Goal: Information Seeking & Learning: Learn about a topic

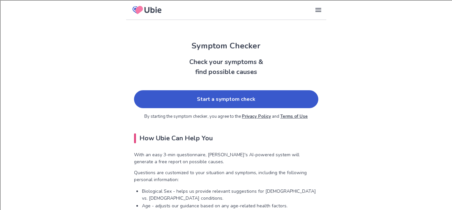
click at [222, 100] on link "Start a symptom check" at bounding box center [226, 99] width 184 height 18
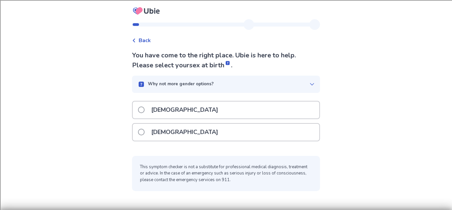
click at [189, 127] on div "[DEMOGRAPHIC_DATA]" at bounding box center [226, 132] width 187 height 17
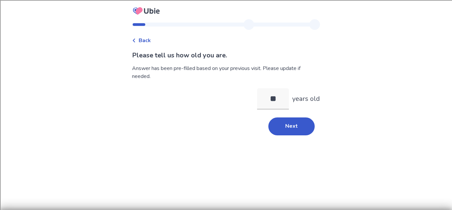
click at [293, 136] on div "Back Please tell us how old you are. Answer has been pre-filled based on your p…" at bounding box center [226, 80] width 199 height 122
click at [293, 131] on button "Next" at bounding box center [292, 126] width 46 height 18
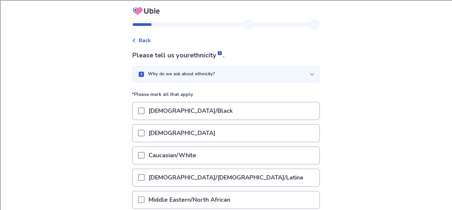
click at [242, 151] on div "Caucasian/White" at bounding box center [226, 155] width 187 height 17
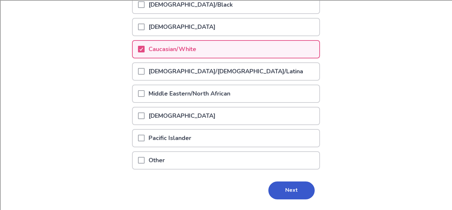
scroll to position [108, 0]
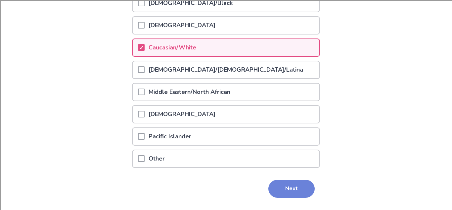
click at [294, 187] on button "Next" at bounding box center [292, 189] width 46 height 18
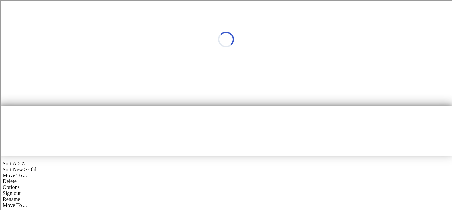
scroll to position [0, 0]
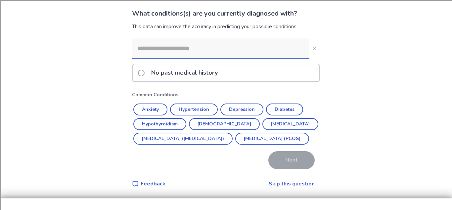
scroll to position [45, 0]
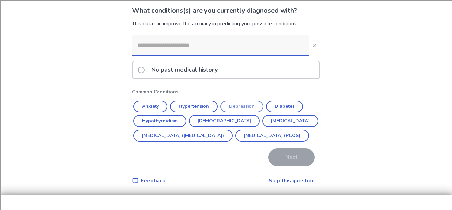
click at [243, 108] on button "Depression" at bounding box center [242, 106] width 43 height 12
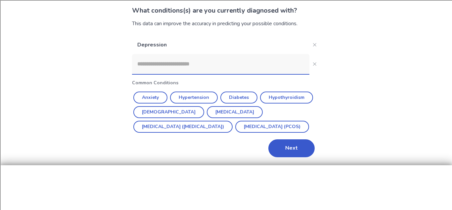
scroll to position [0, 0]
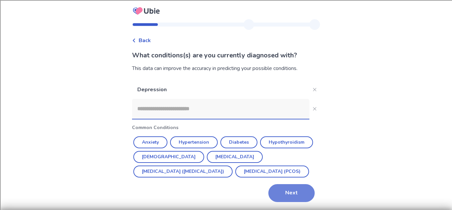
click at [298, 191] on button "Next" at bounding box center [292, 193] width 46 height 18
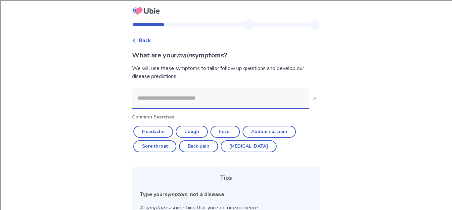
click at [173, 98] on input at bounding box center [221, 98] width 178 height 20
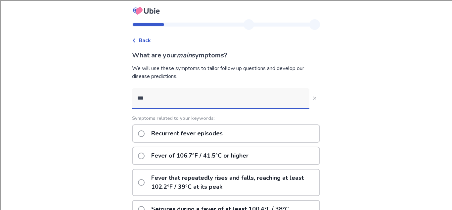
type input "****"
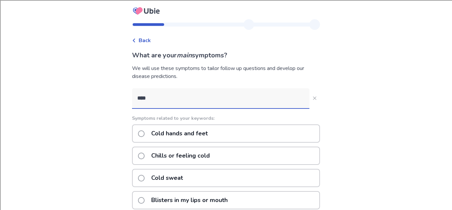
click at [206, 131] on p "Cold hands and feet" at bounding box center [179, 133] width 65 height 17
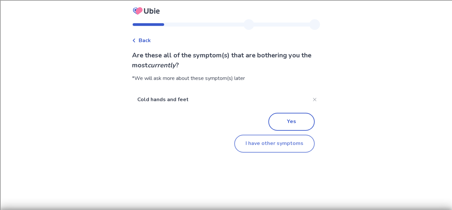
click at [280, 147] on button "I have other symptoms" at bounding box center [275, 143] width 80 height 18
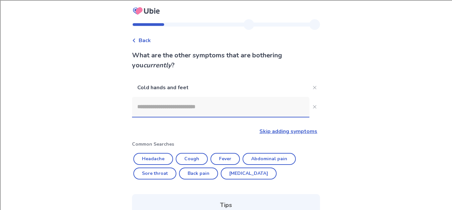
click at [200, 109] on input at bounding box center [221, 107] width 178 height 20
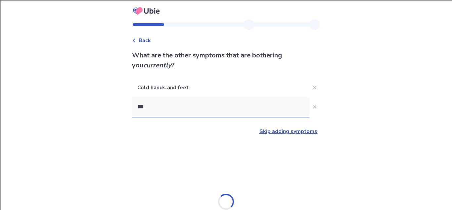
type input "****"
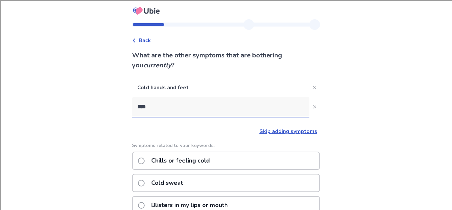
click at [197, 165] on p "Chills or feeling cold" at bounding box center [180, 160] width 67 height 17
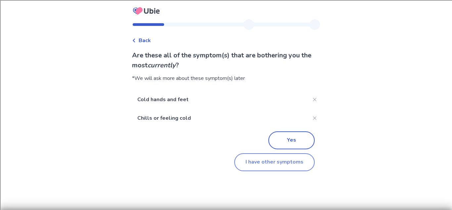
click at [281, 159] on button "I have other symptoms" at bounding box center [275, 162] width 80 height 18
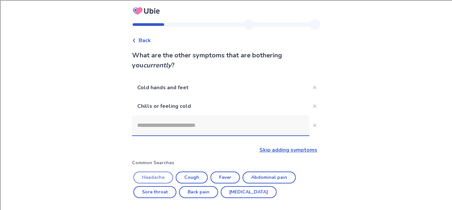
click at [162, 175] on button "Headache" at bounding box center [153, 177] width 40 height 12
type input "********"
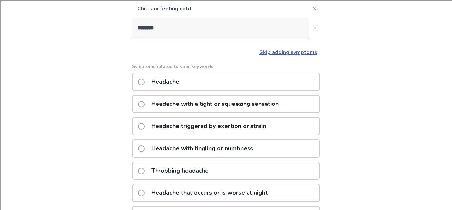
scroll to position [98, 0]
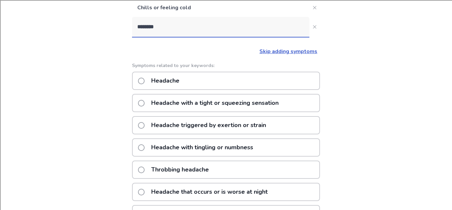
click at [162, 175] on p "Throbbing headache" at bounding box center [180, 169] width 66 height 17
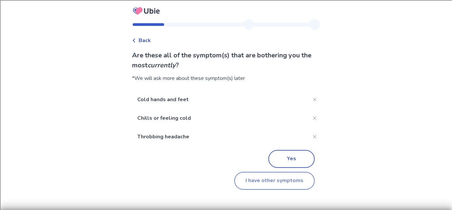
click at [263, 181] on button "I have other symptoms" at bounding box center [275, 181] width 80 height 18
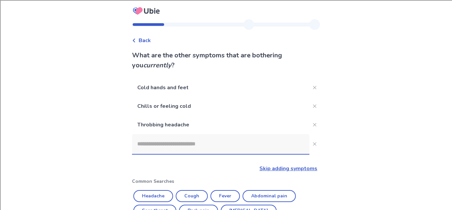
scroll to position [98, 0]
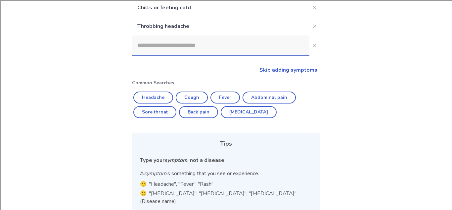
click at [217, 53] on input at bounding box center [221, 45] width 178 height 20
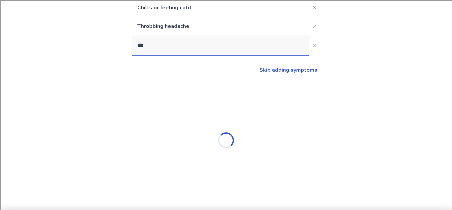
type input "****"
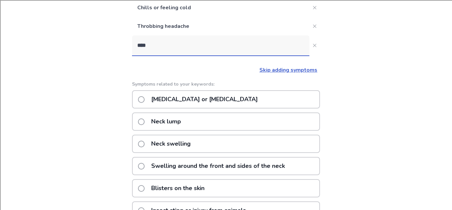
click at [180, 103] on p "Neck pain or stiffness" at bounding box center [204, 99] width 115 height 17
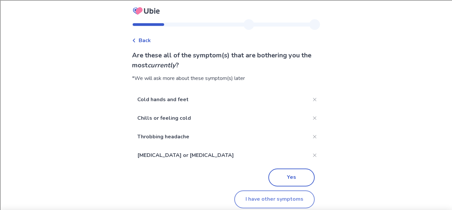
click at [281, 199] on button "I have other symptoms" at bounding box center [275, 199] width 80 height 18
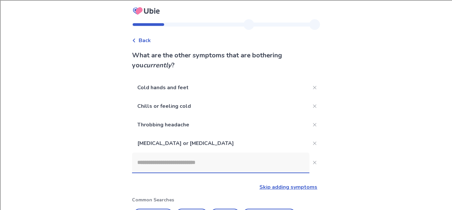
scroll to position [98, 0]
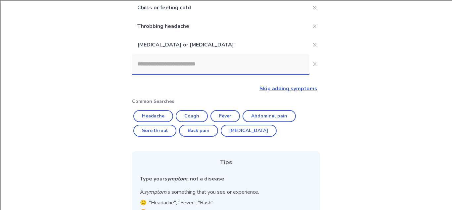
click at [185, 62] on input at bounding box center [221, 64] width 178 height 20
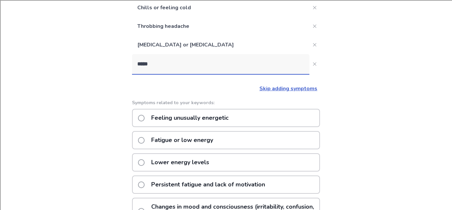
type input "******"
click at [189, 116] on p "Fatigue or low energy" at bounding box center [182, 117] width 70 height 17
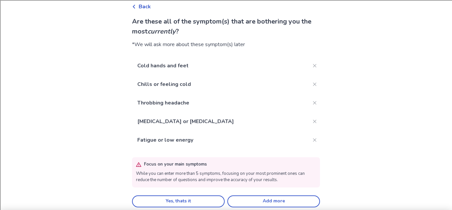
scroll to position [35, 0]
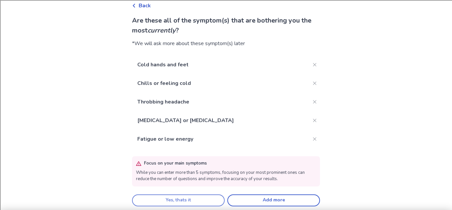
click at [219, 199] on button "Yes, thats it" at bounding box center [178, 200] width 93 height 12
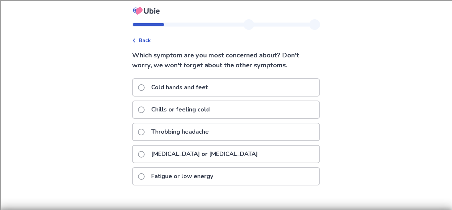
click at [210, 134] on p "Throbbing headache" at bounding box center [180, 131] width 66 height 17
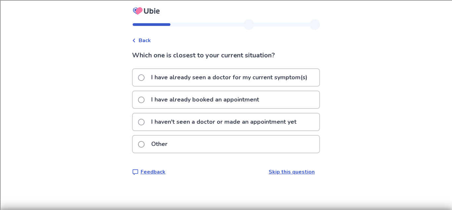
click at [218, 127] on p "I haven't seen a doctor or made an appointment yet" at bounding box center [223, 121] width 153 height 17
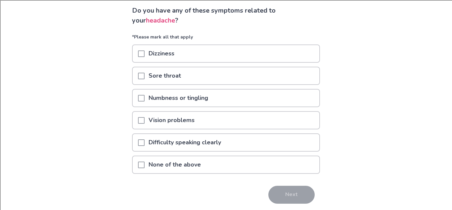
scroll to position [47, 0]
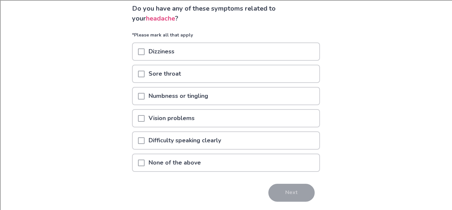
click at [196, 166] on p "None of the above" at bounding box center [175, 162] width 60 height 17
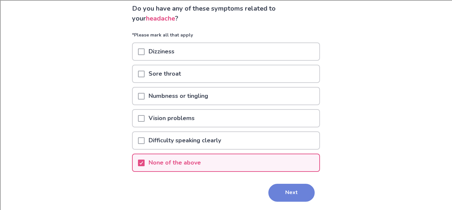
click at [287, 196] on button "Next" at bounding box center [292, 192] width 46 height 18
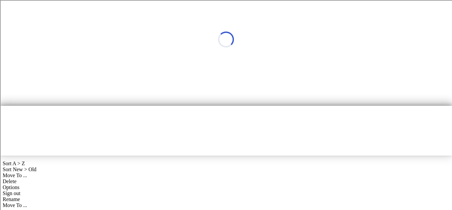
scroll to position [0, 0]
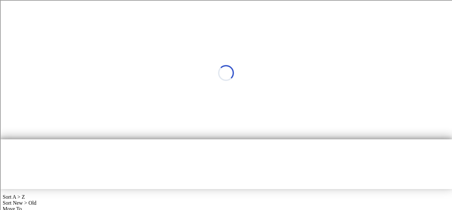
select select "*"
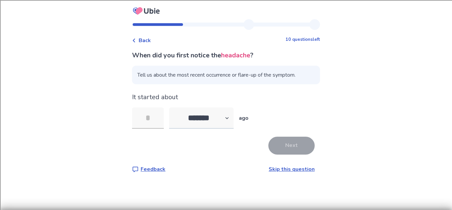
type input "*"
click at [294, 140] on button "Next" at bounding box center [292, 145] width 46 height 18
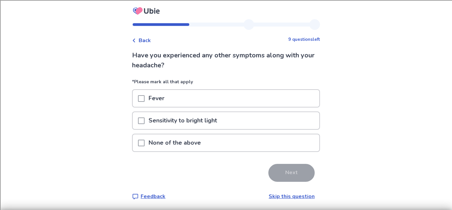
click at [176, 141] on p "None of the above" at bounding box center [175, 142] width 60 height 17
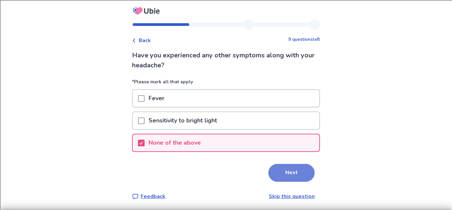
click at [274, 166] on button "Next" at bounding box center [292, 173] width 46 height 18
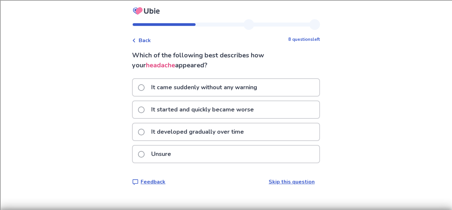
click at [281, 86] on div "It came suddenly without any warning" at bounding box center [226, 87] width 187 height 17
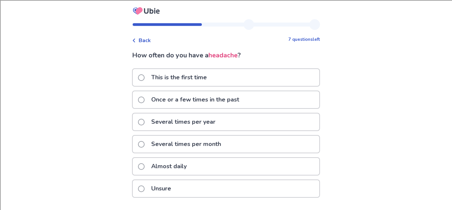
click at [219, 97] on p "Once or a few times in the past" at bounding box center [195, 99] width 96 height 17
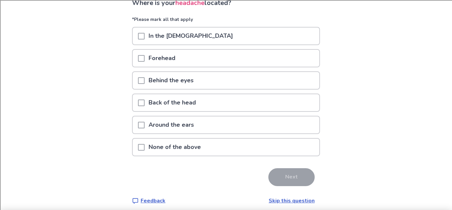
scroll to position [52, 0]
click at [160, 64] on p "Forehead" at bounding box center [162, 58] width 35 height 17
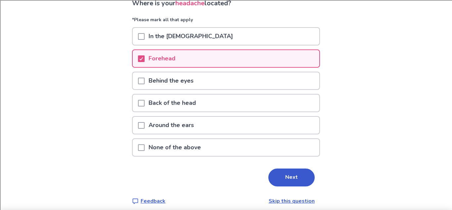
click at [178, 77] on p "Behind the eyes" at bounding box center [171, 80] width 53 height 17
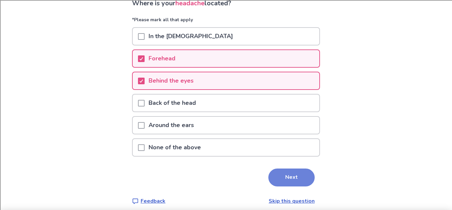
click at [307, 176] on button "Next" at bounding box center [292, 177] width 46 height 18
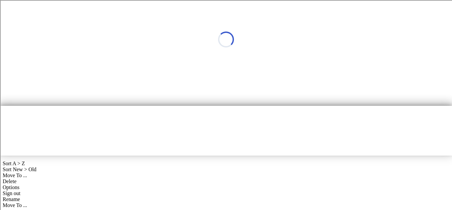
scroll to position [0, 0]
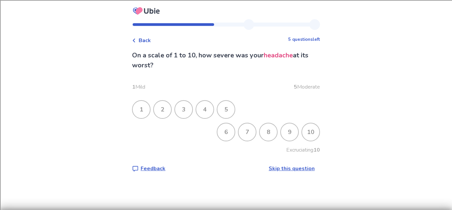
click at [244, 132] on div "7" at bounding box center [247, 131] width 17 height 17
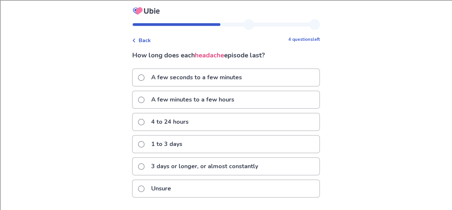
click at [218, 121] on div "4 to 24 hours" at bounding box center [226, 121] width 187 height 17
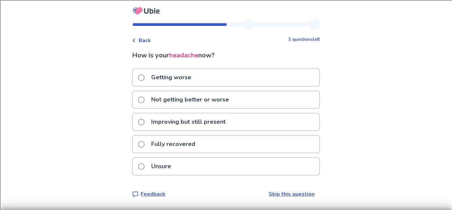
click at [166, 75] on p "Getting worse" at bounding box center [171, 77] width 48 height 17
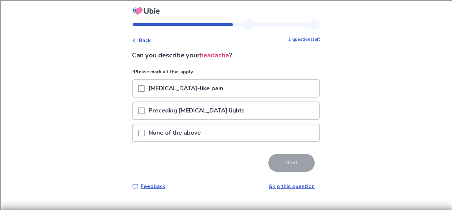
click at [170, 87] on p "Electric shock-like pain" at bounding box center [186, 88] width 82 height 17
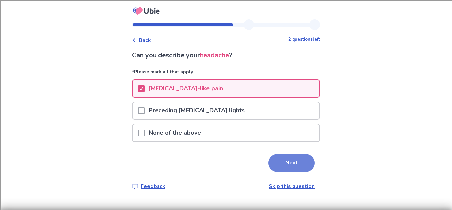
click at [275, 164] on button "Next" at bounding box center [292, 163] width 46 height 18
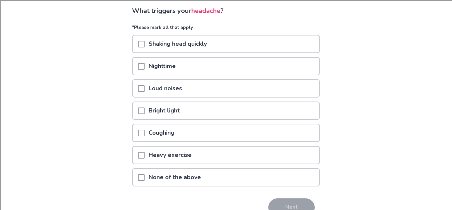
scroll to position [46, 0]
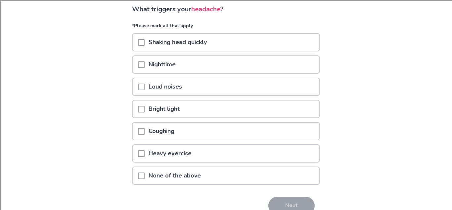
click at [186, 85] on p "Loud noises" at bounding box center [165, 86] width 41 height 17
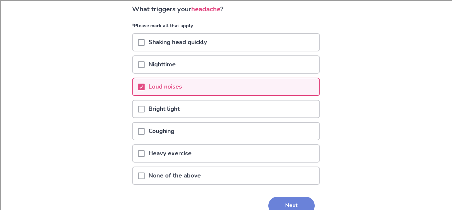
click at [286, 198] on button "Next" at bounding box center [292, 205] width 46 height 18
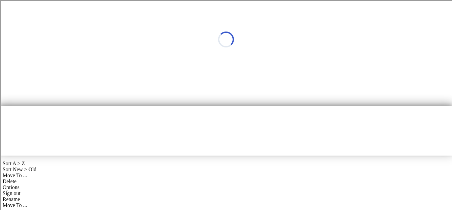
scroll to position [0, 0]
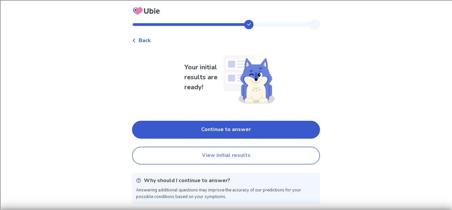
click at [251, 152] on button "View initial results" at bounding box center [226, 155] width 188 height 18
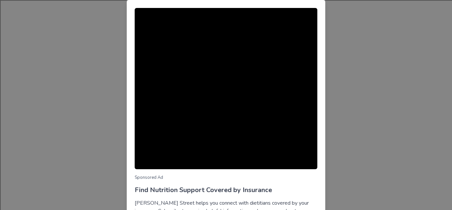
scroll to position [66, 0]
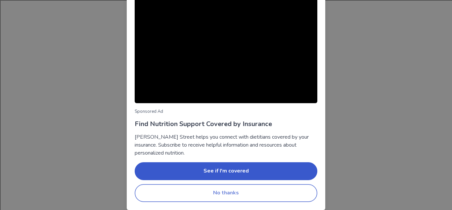
click at [246, 198] on button "No thanks" at bounding box center [226, 193] width 183 height 18
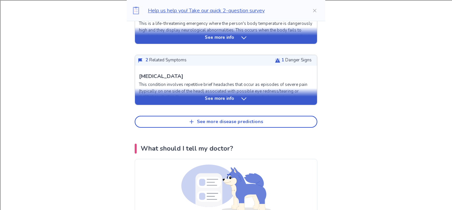
scroll to position [339, 0]
click at [215, 103] on div "See more info" at bounding box center [226, 96] width 182 height 17
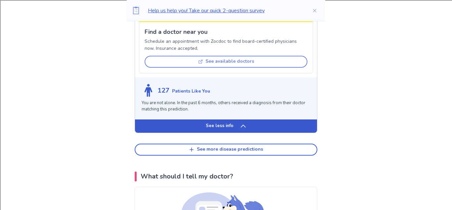
scroll to position [732, 0]
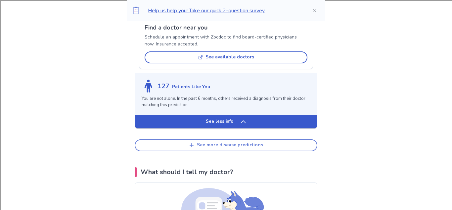
click at [230, 150] on button "See more disease predictions" at bounding box center [226, 145] width 183 height 12
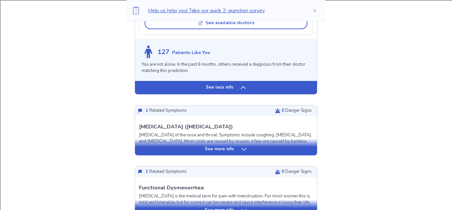
scroll to position [767, 0]
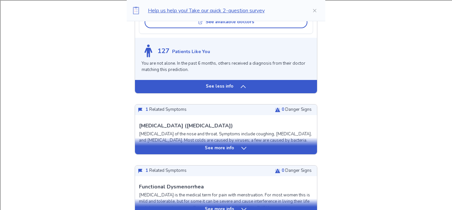
click at [229, 148] on p "See more info" at bounding box center [219, 148] width 29 height 7
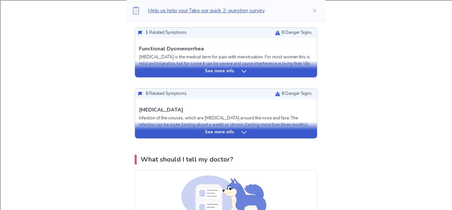
scroll to position [1275, 0]
